Goal: Transaction & Acquisition: Purchase product/service

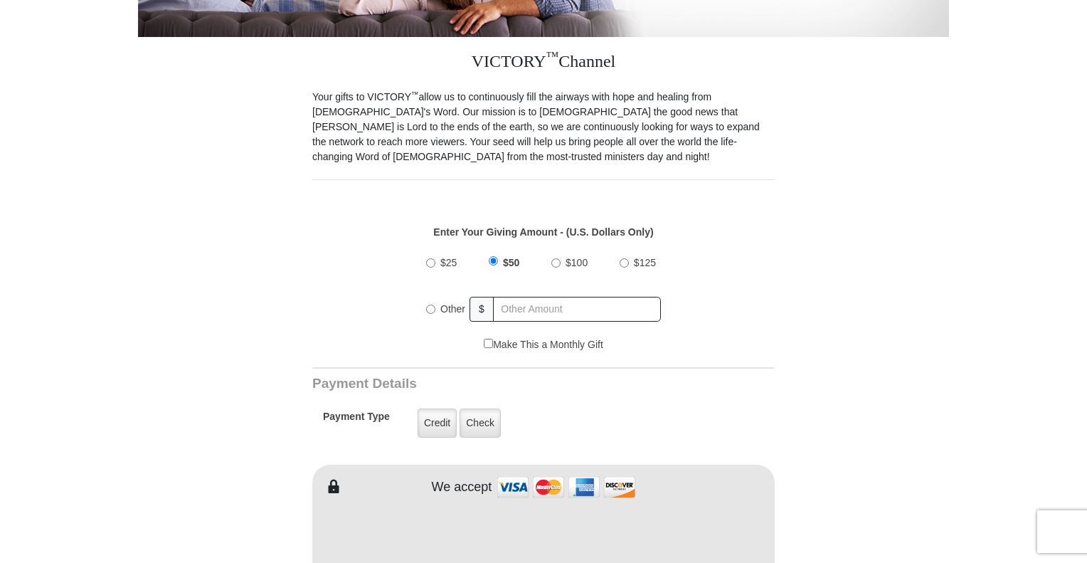
scroll to position [370, 0]
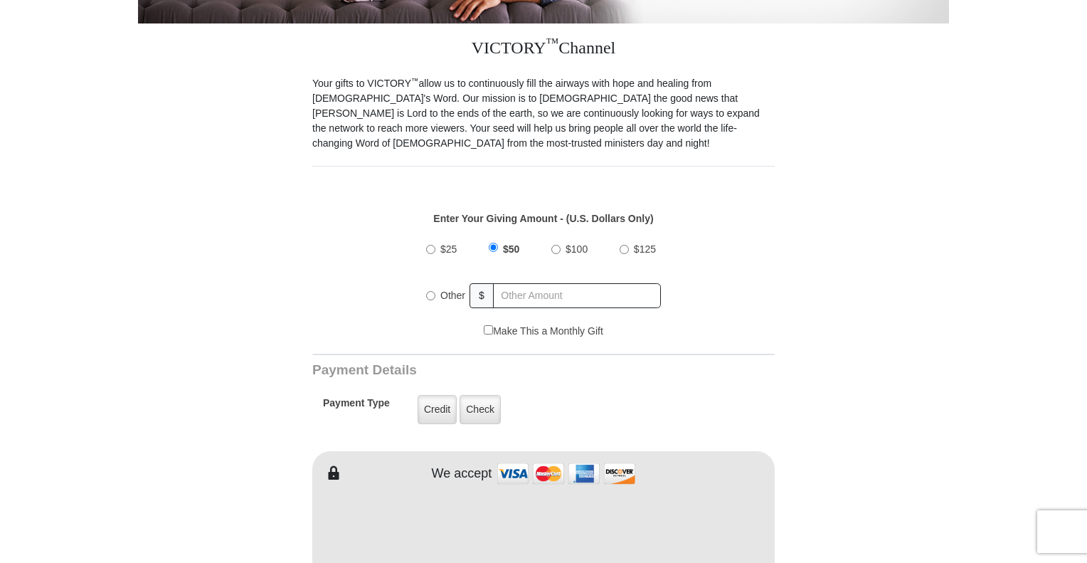
click at [431, 291] on input "Other" at bounding box center [430, 295] width 9 height 9
radio input "true"
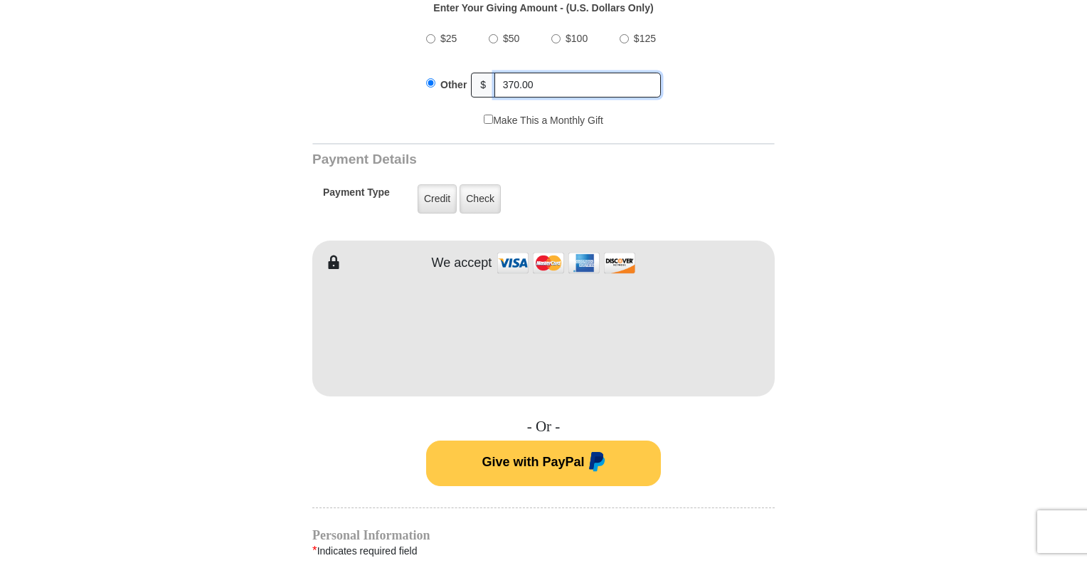
scroll to position [603, 0]
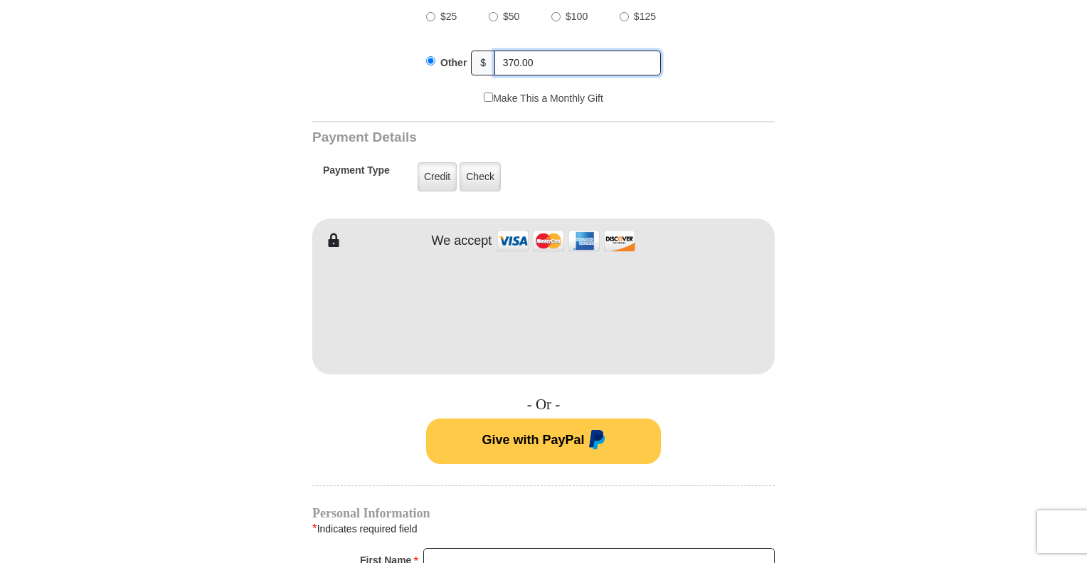
type input "370.00"
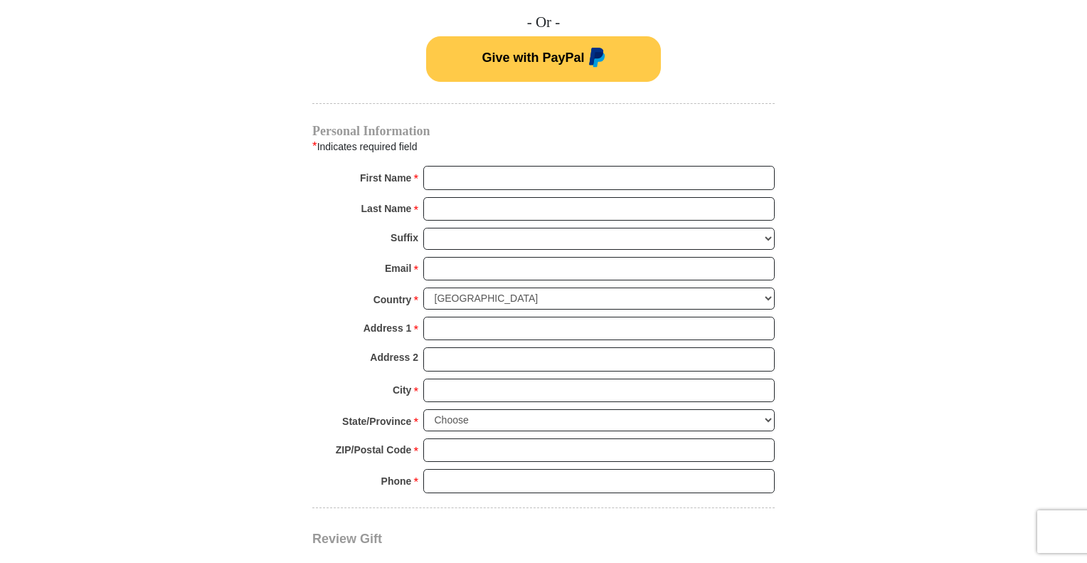
scroll to position [988, 0]
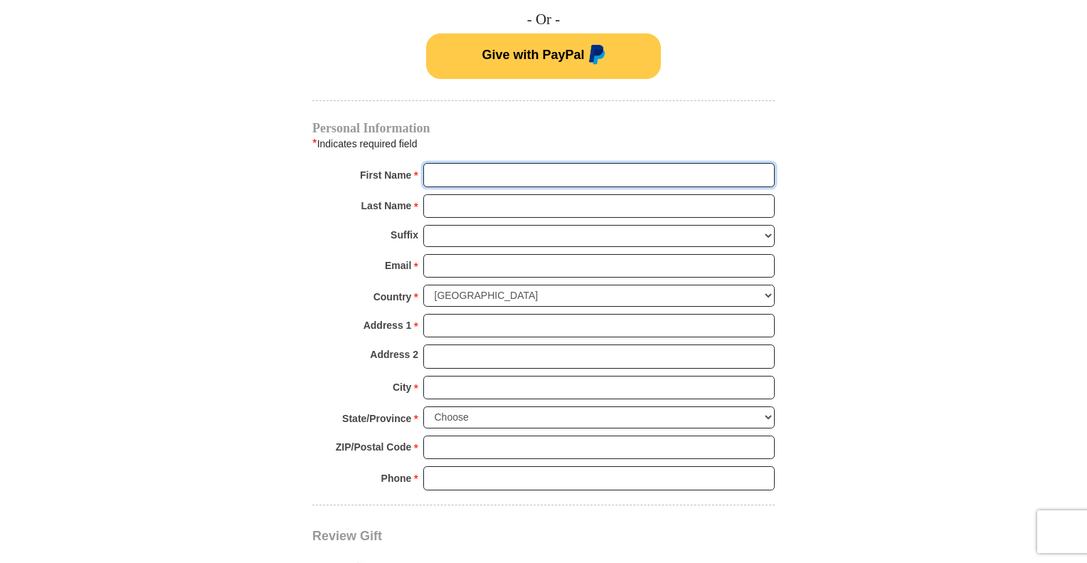
click at [506, 163] on input "First Name *" at bounding box center [599, 175] width 352 height 24
type input "[PERSON_NAME]"
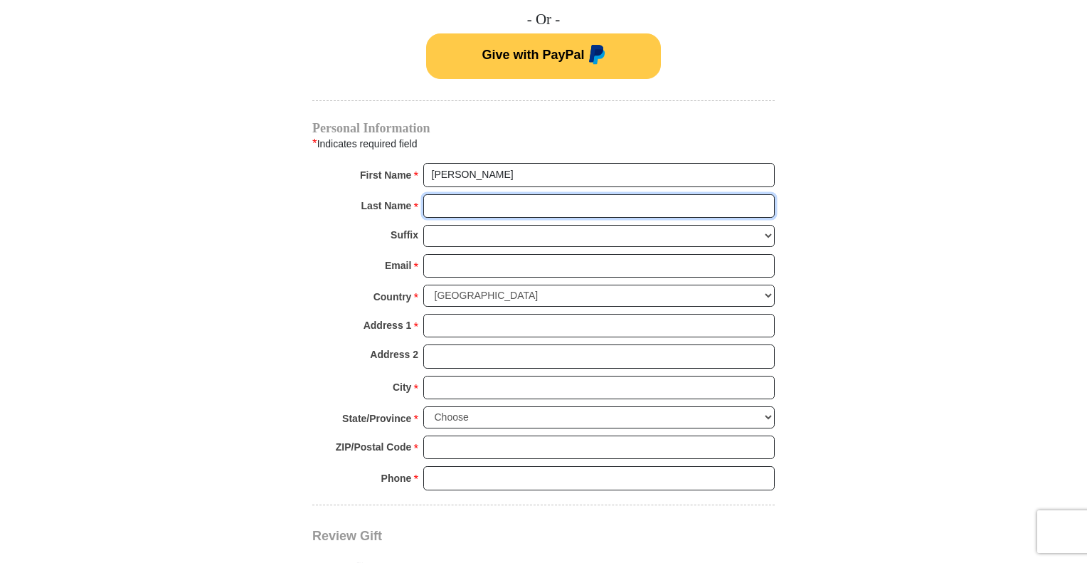
click at [522, 194] on input "Last Name *" at bounding box center [599, 206] width 352 height 24
type input "[PERSON_NAME]"
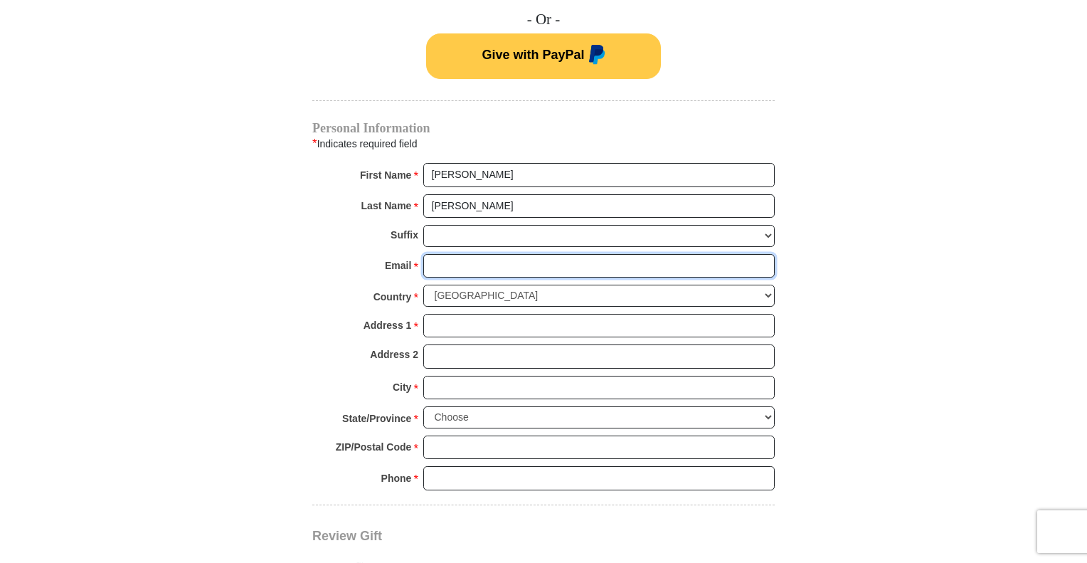
click at [465, 254] on input "Email *" at bounding box center [599, 266] width 352 height 24
type input "[EMAIL_ADDRESS][DOMAIN_NAME]"
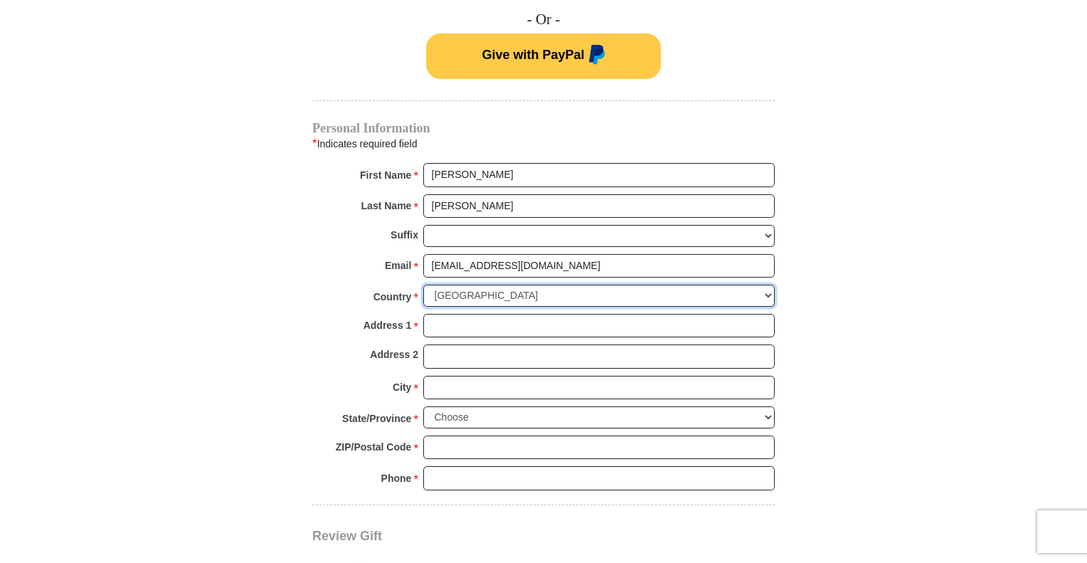
click at [552, 285] on select "[GEOGRAPHIC_DATA] [GEOGRAPHIC_DATA] [GEOGRAPHIC_DATA] [GEOGRAPHIC_DATA] [GEOGRA…" at bounding box center [599, 296] width 352 height 22
click at [551, 285] on select "[GEOGRAPHIC_DATA] [GEOGRAPHIC_DATA] [GEOGRAPHIC_DATA] [GEOGRAPHIC_DATA] [GEOGRA…" at bounding box center [599, 296] width 352 height 22
click at [473, 314] on input "Address 1 *" at bounding box center [599, 326] width 352 height 24
type input "[STREET_ADDRESS]"
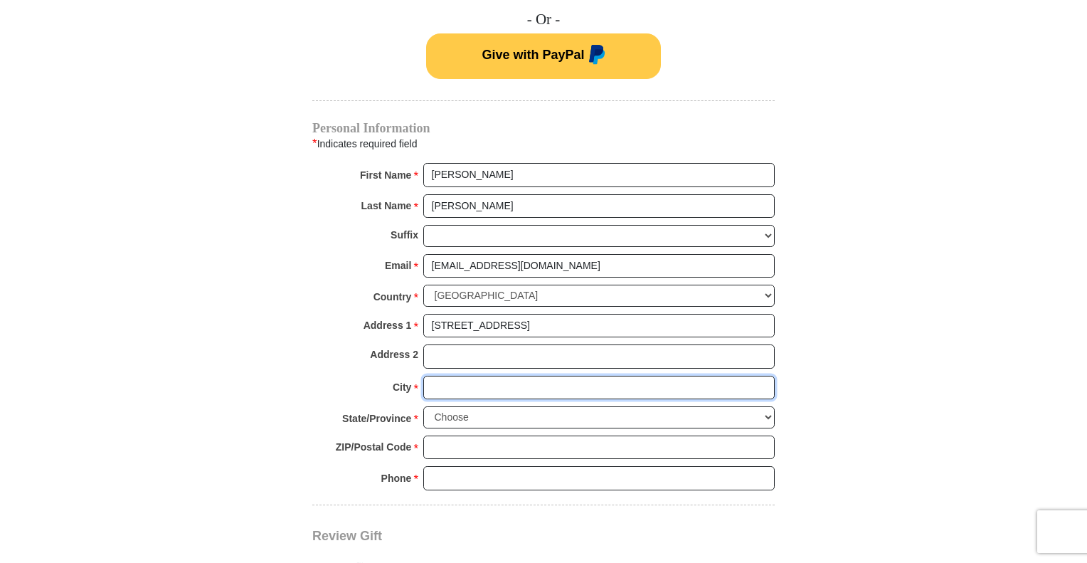
click at [501, 376] on input "City *" at bounding box center [599, 388] width 352 height 24
type input "[PERSON_NAME]"
click at [510, 406] on select "Choose [US_STATE] [US_STATE] [US_STATE] [US_STATE] [US_STATE] Armed Forces Amer…" at bounding box center [599, 417] width 352 height 22
select select "SC"
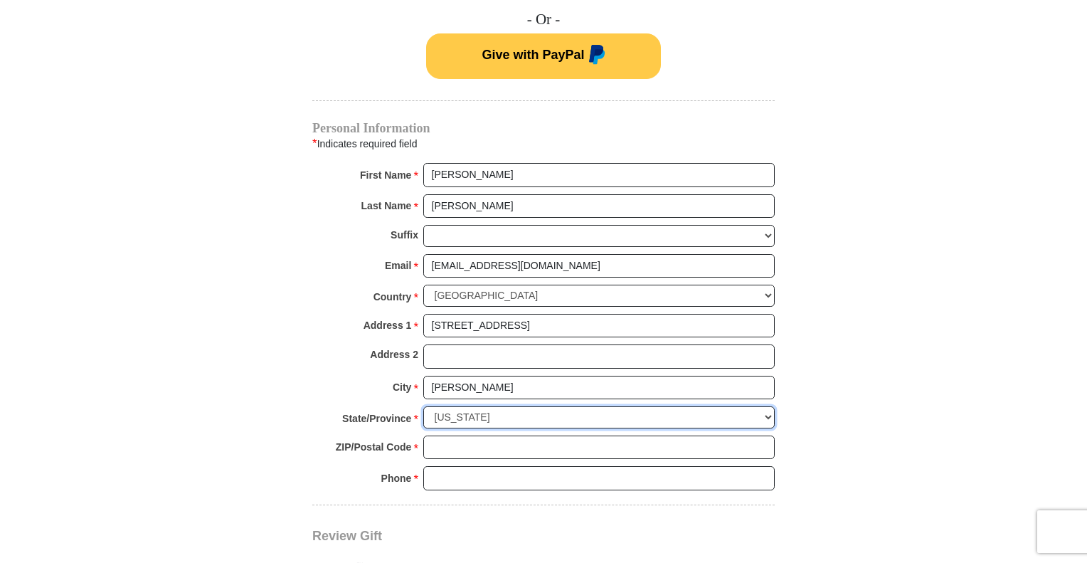
click at [423, 406] on select "Choose [US_STATE] [US_STATE] [US_STATE] [US_STATE] [US_STATE] Armed Forces Amer…" at bounding box center [599, 417] width 352 height 22
click at [468, 436] on input "ZIP/Postal Code *" at bounding box center [599, 448] width 352 height 24
type input "29625"
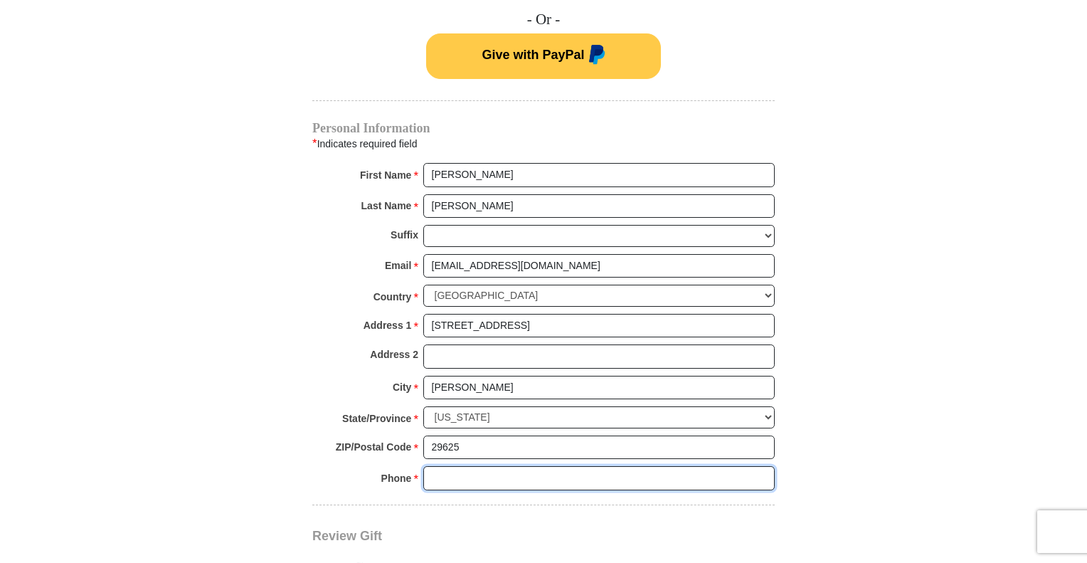
click at [524, 466] on input "Phone * *" at bounding box center [599, 478] width 352 height 24
type input "8645566329"
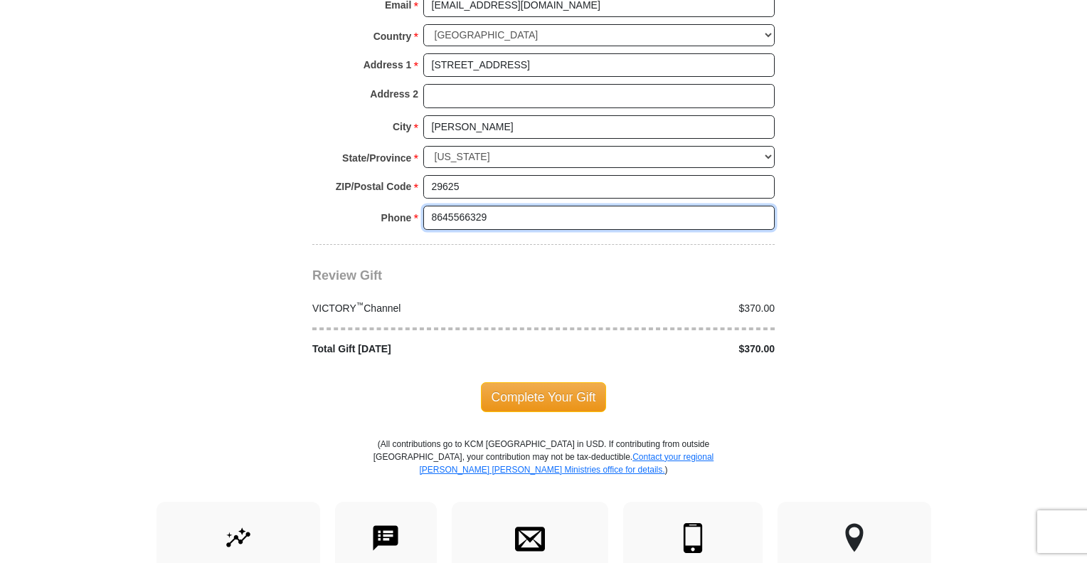
scroll to position [1258, 0]
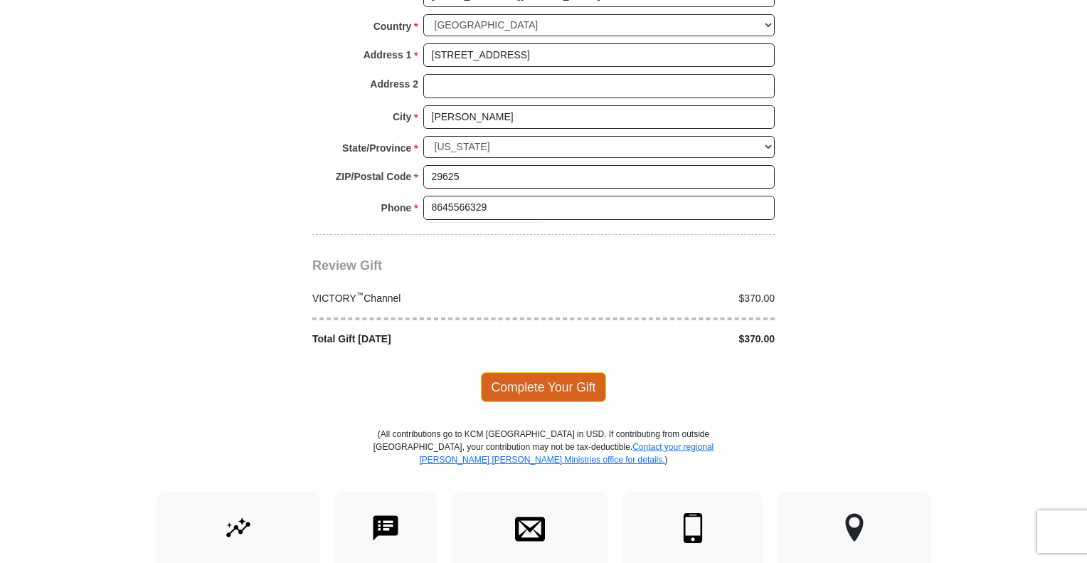
click at [574, 372] on span "Complete Your Gift" at bounding box center [544, 387] width 126 height 30
